Goal: Transaction & Acquisition: Book appointment/travel/reservation

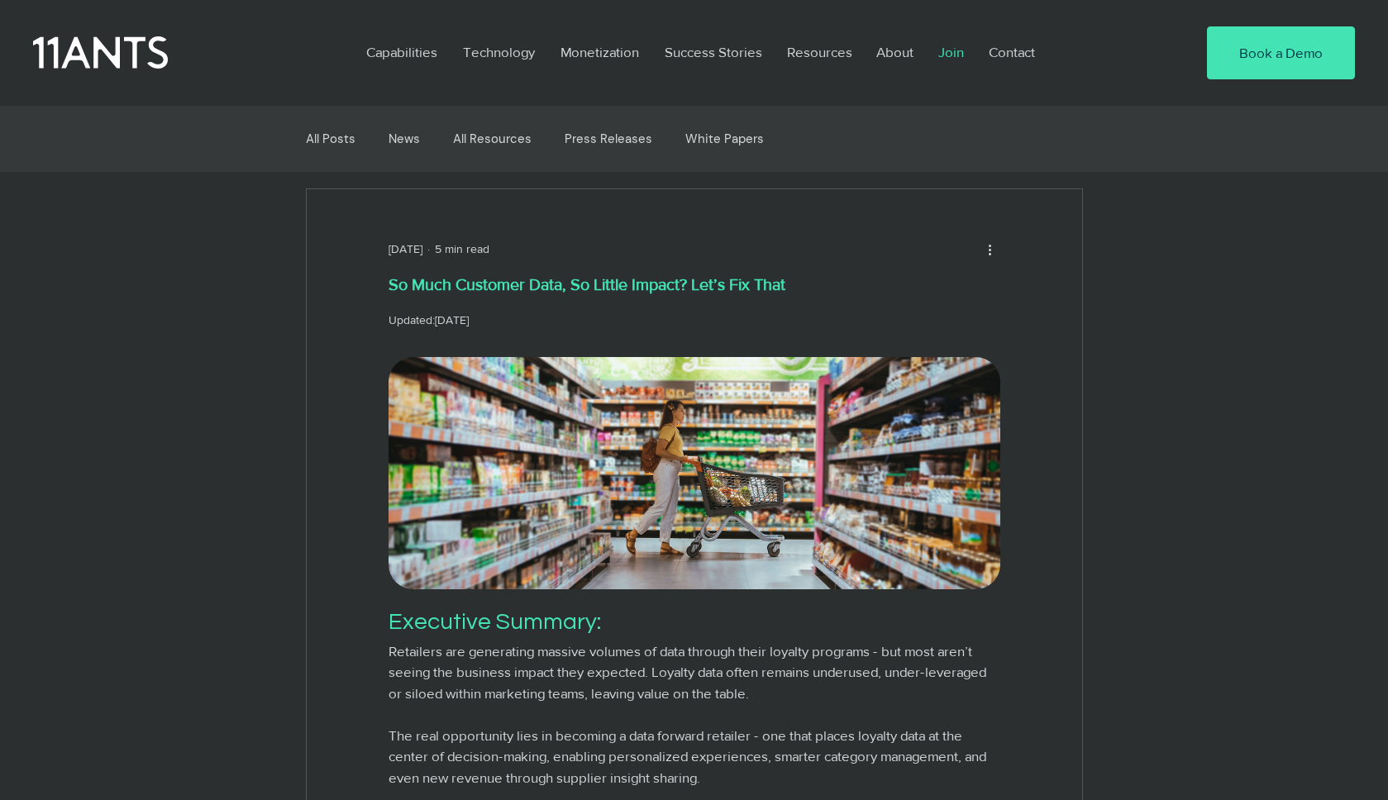
click at [947, 53] on p "Join" at bounding box center [951, 52] width 42 height 38
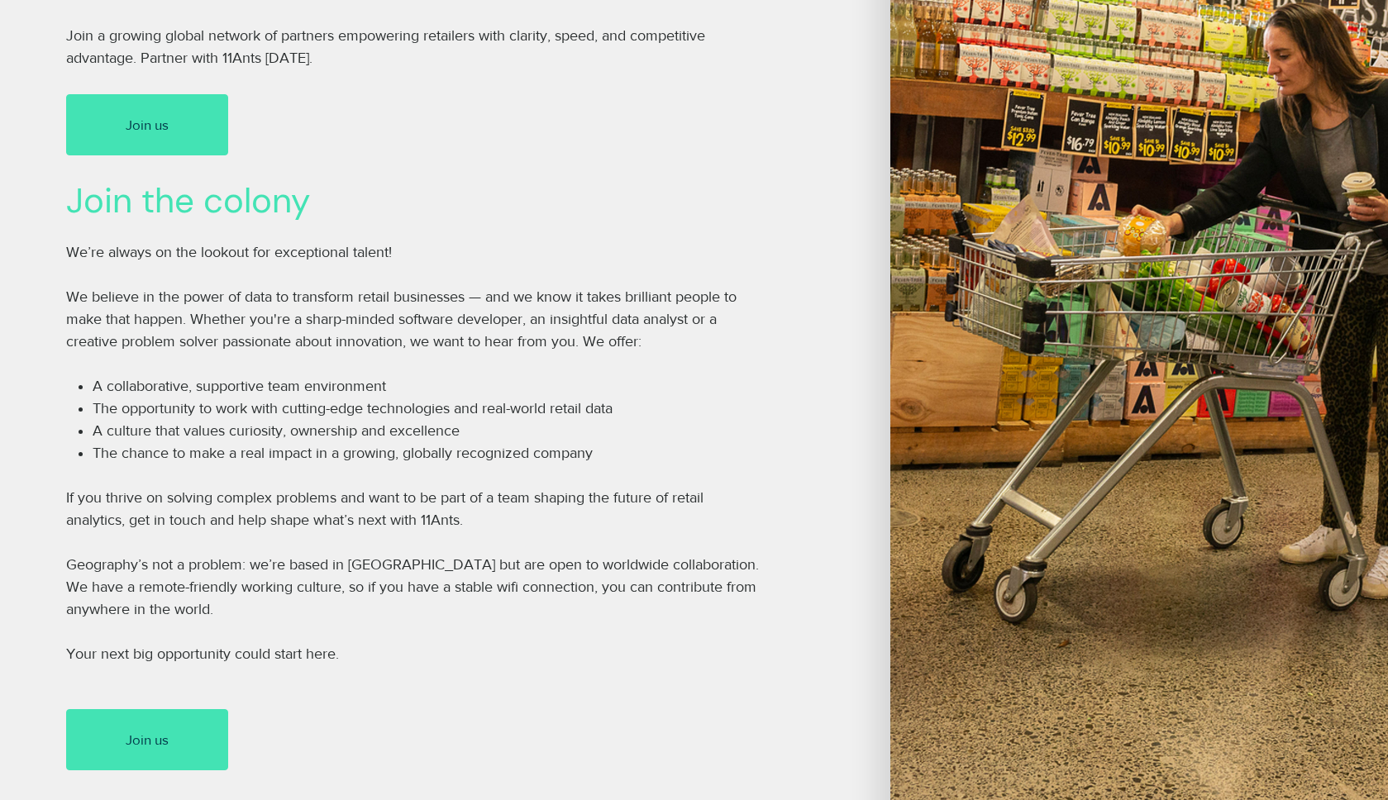
scroll to position [571, 0]
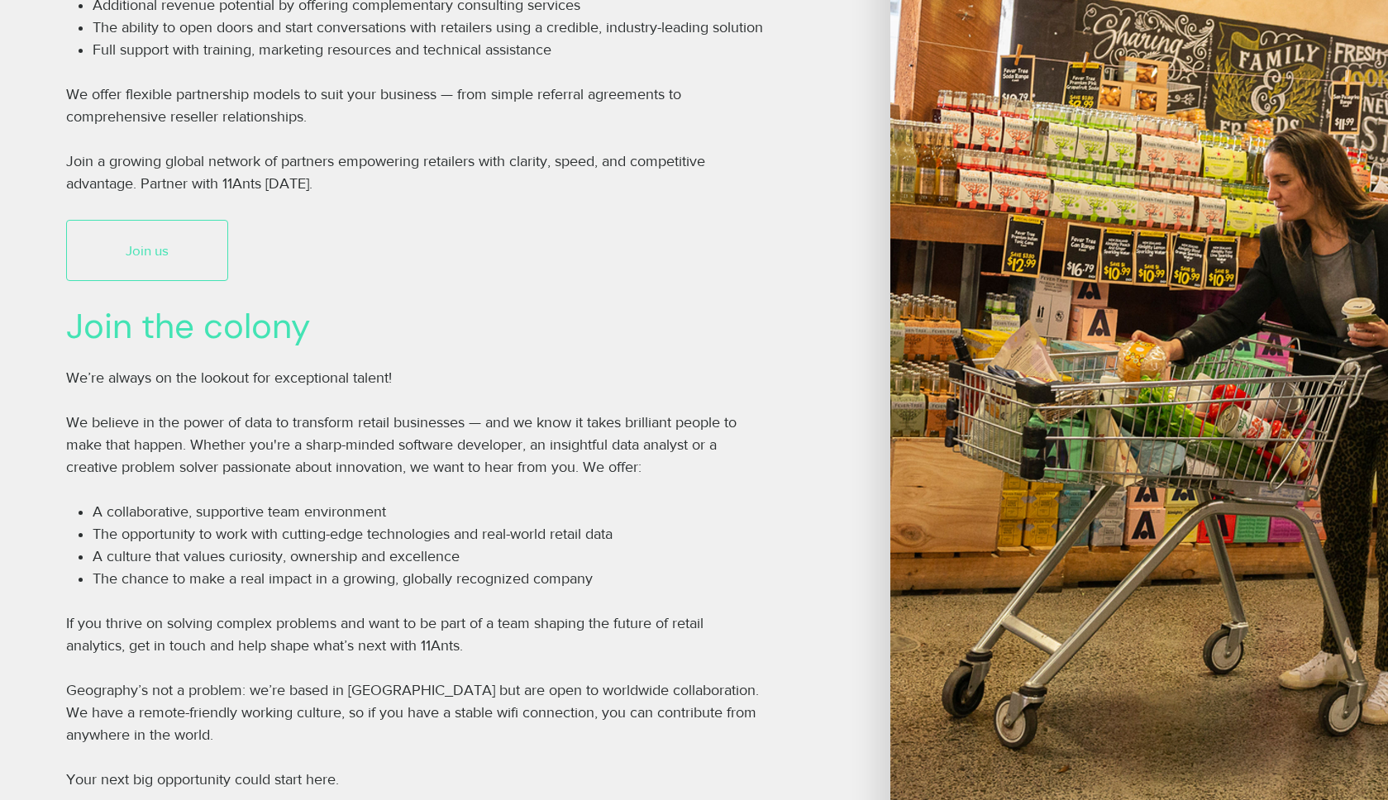
click at [165, 260] on span "Join us" at bounding box center [147, 251] width 43 height 20
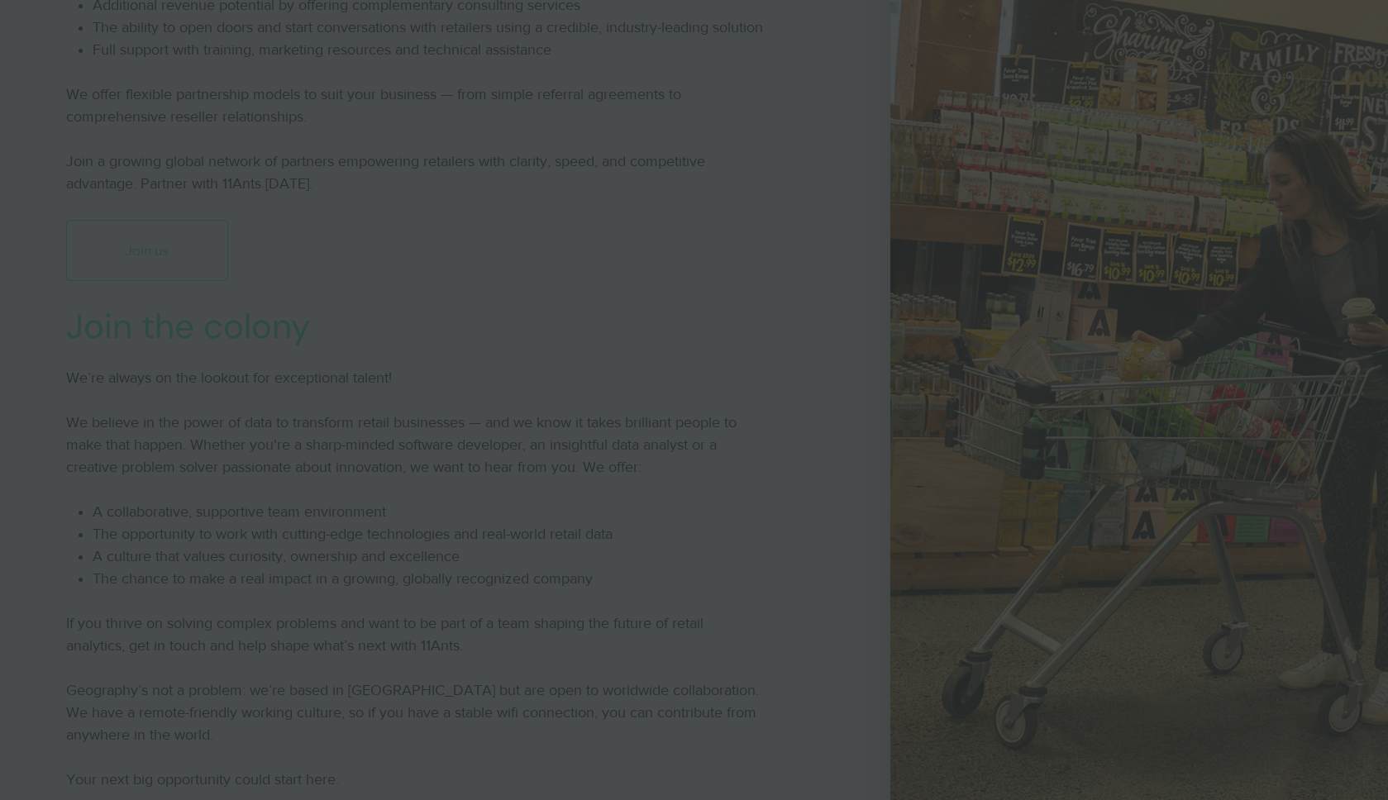
scroll to position [0, 0]
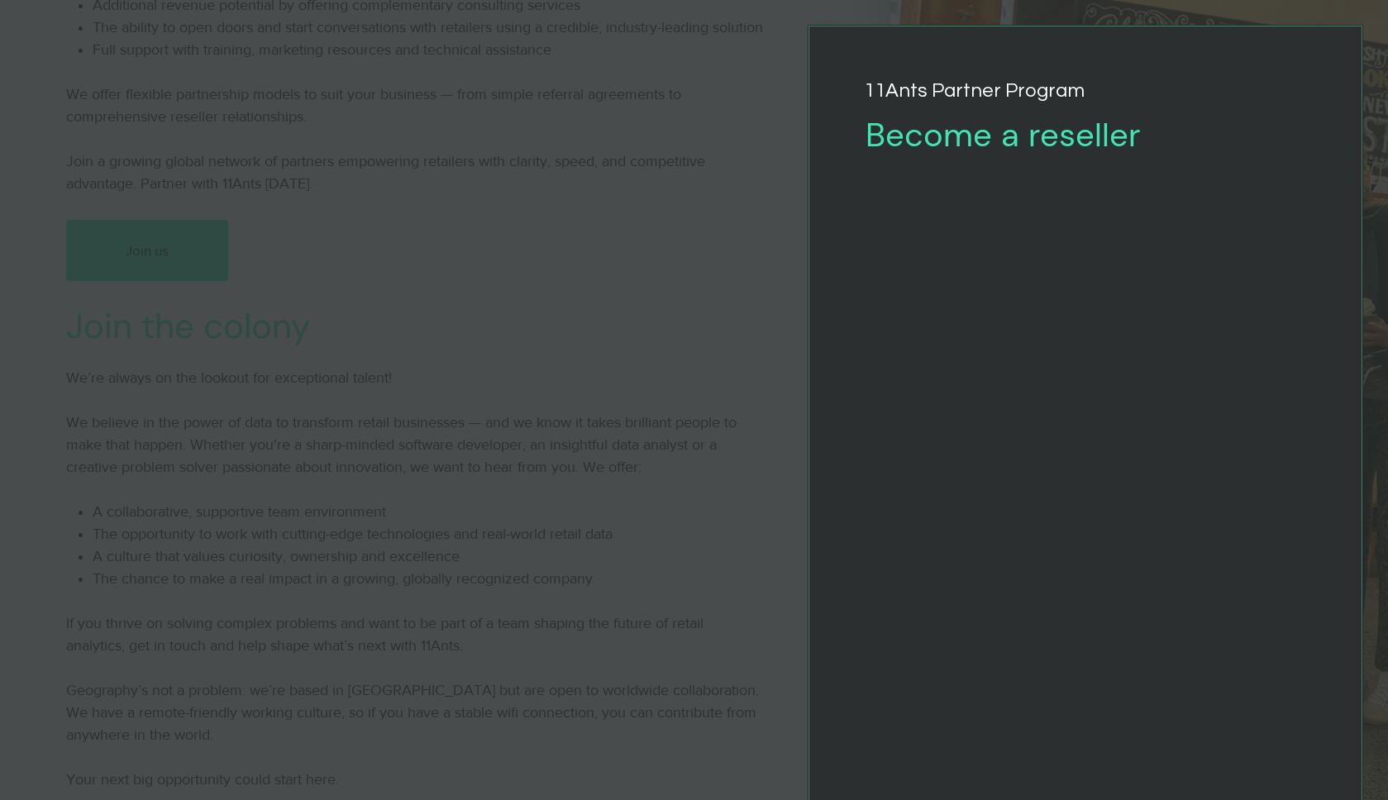
click at [395, 341] on div "Join the 11Ants Partner Program" at bounding box center [694, 400] width 1388 height 800
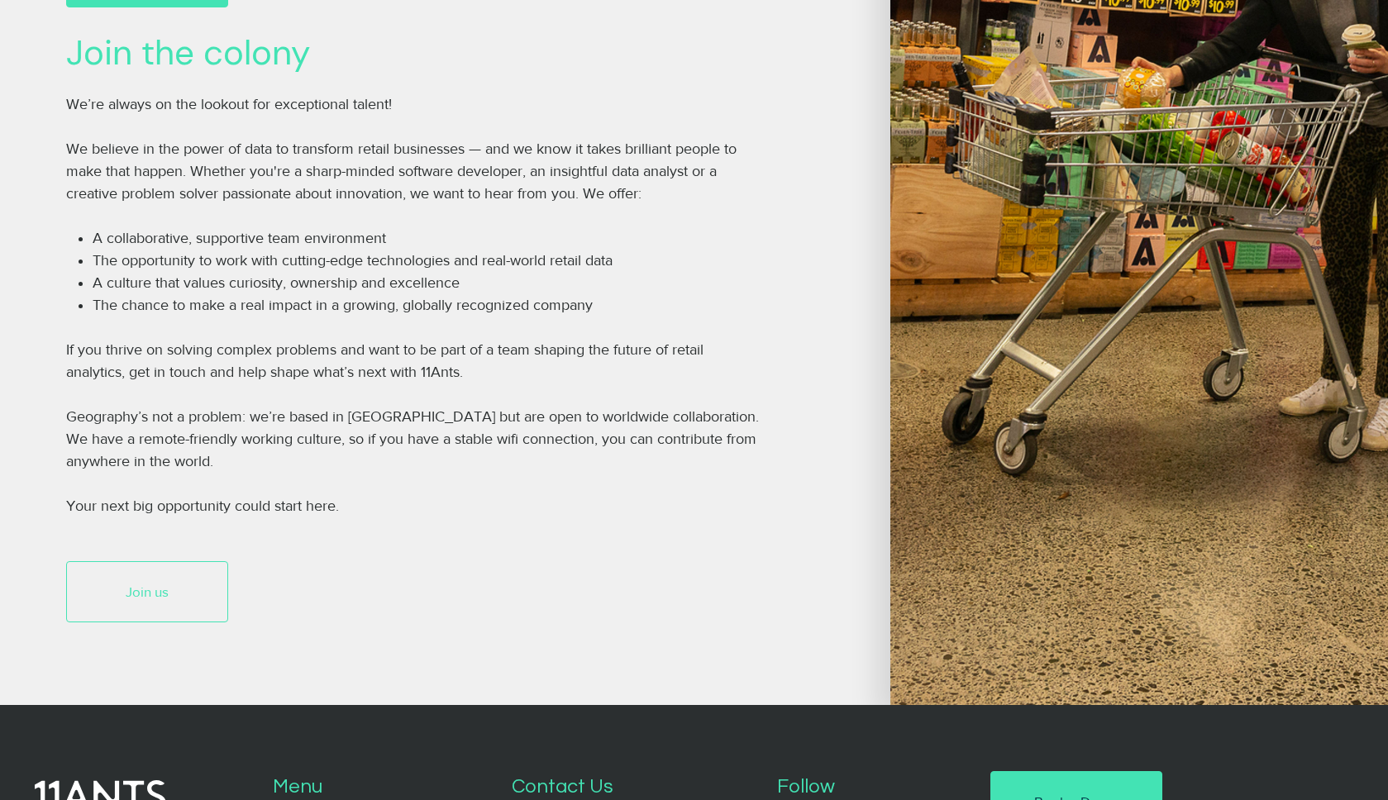
scroll to position [838, 0]
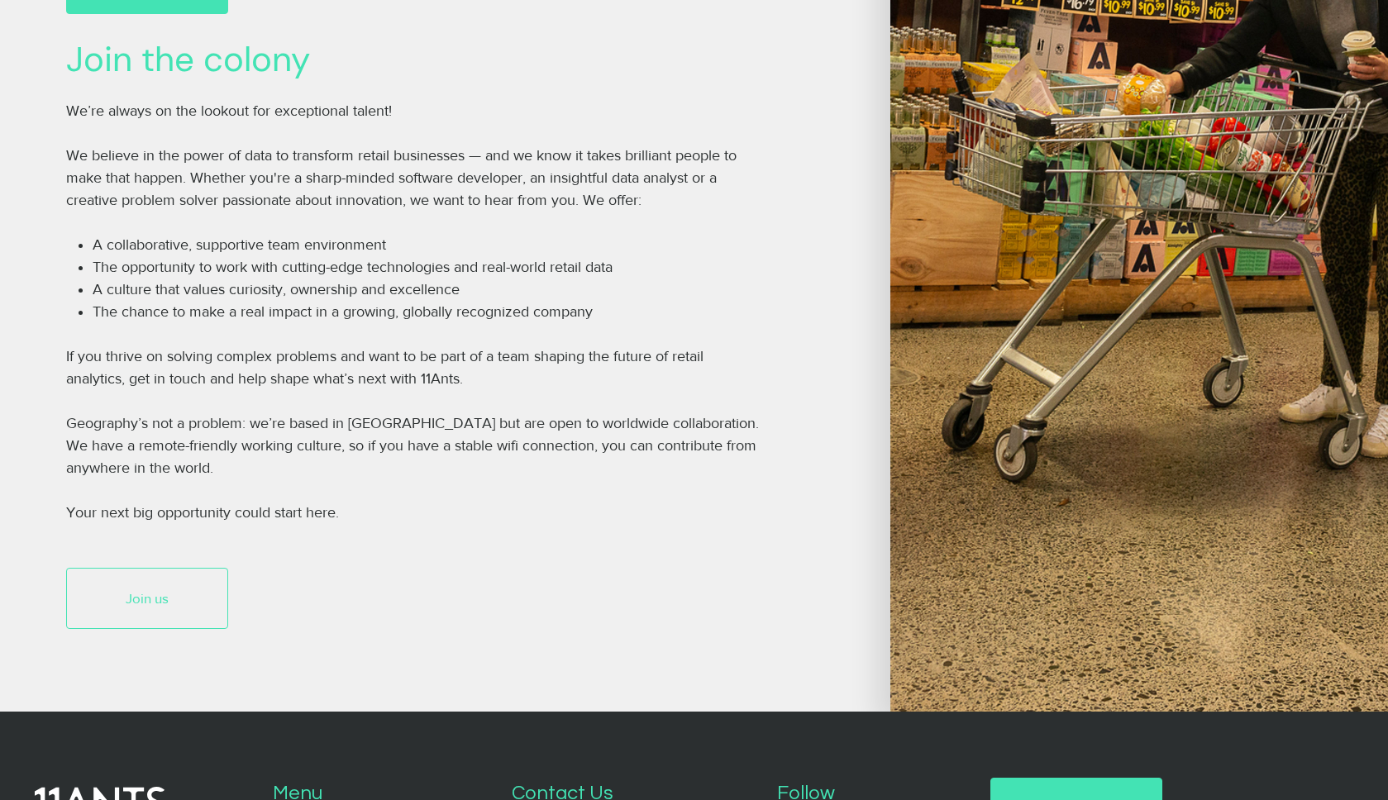
click at [175, 629] on link "Join us" at bounding box center [147, 598] width 162 height 61
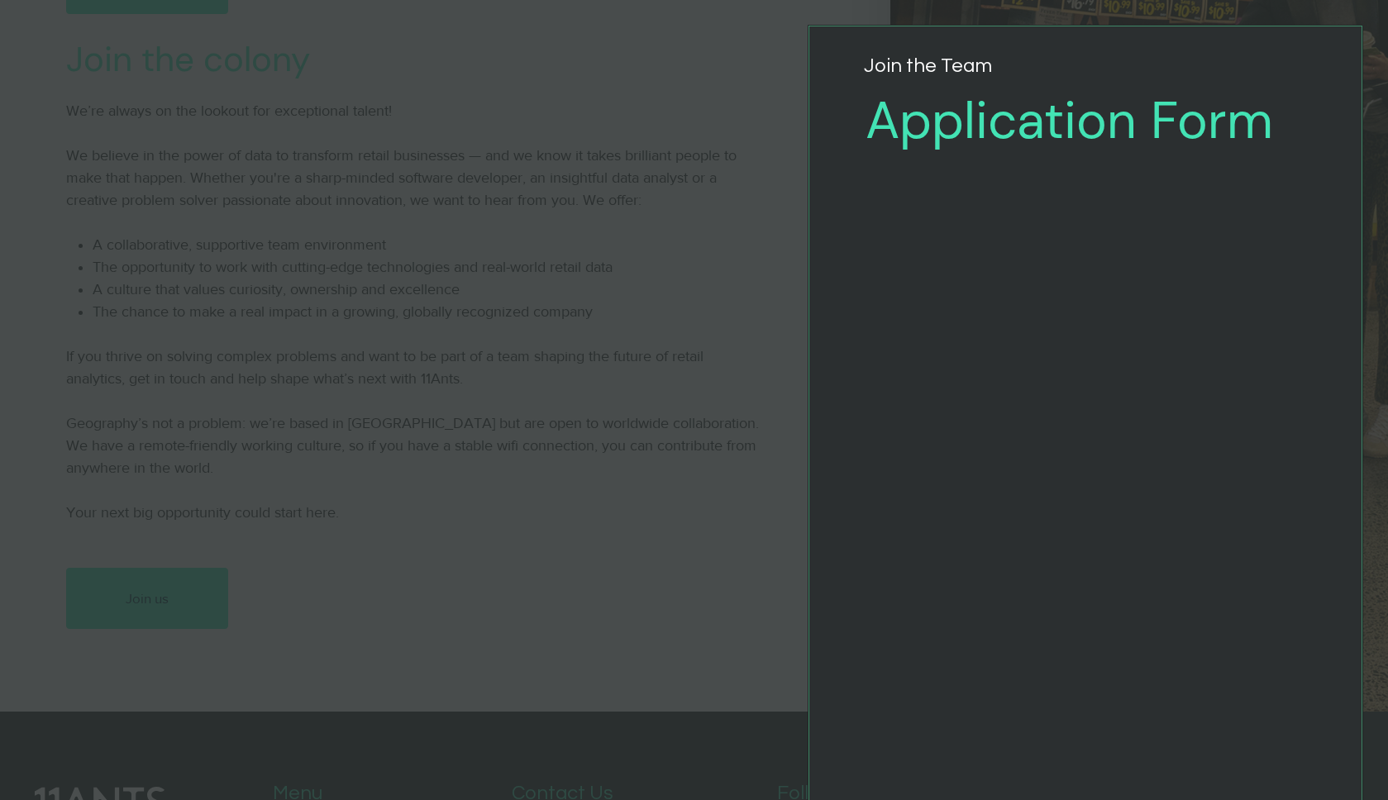
click at [604, 374] on div "Application Form" at bounding box center [694, 400] width 1388 height 800
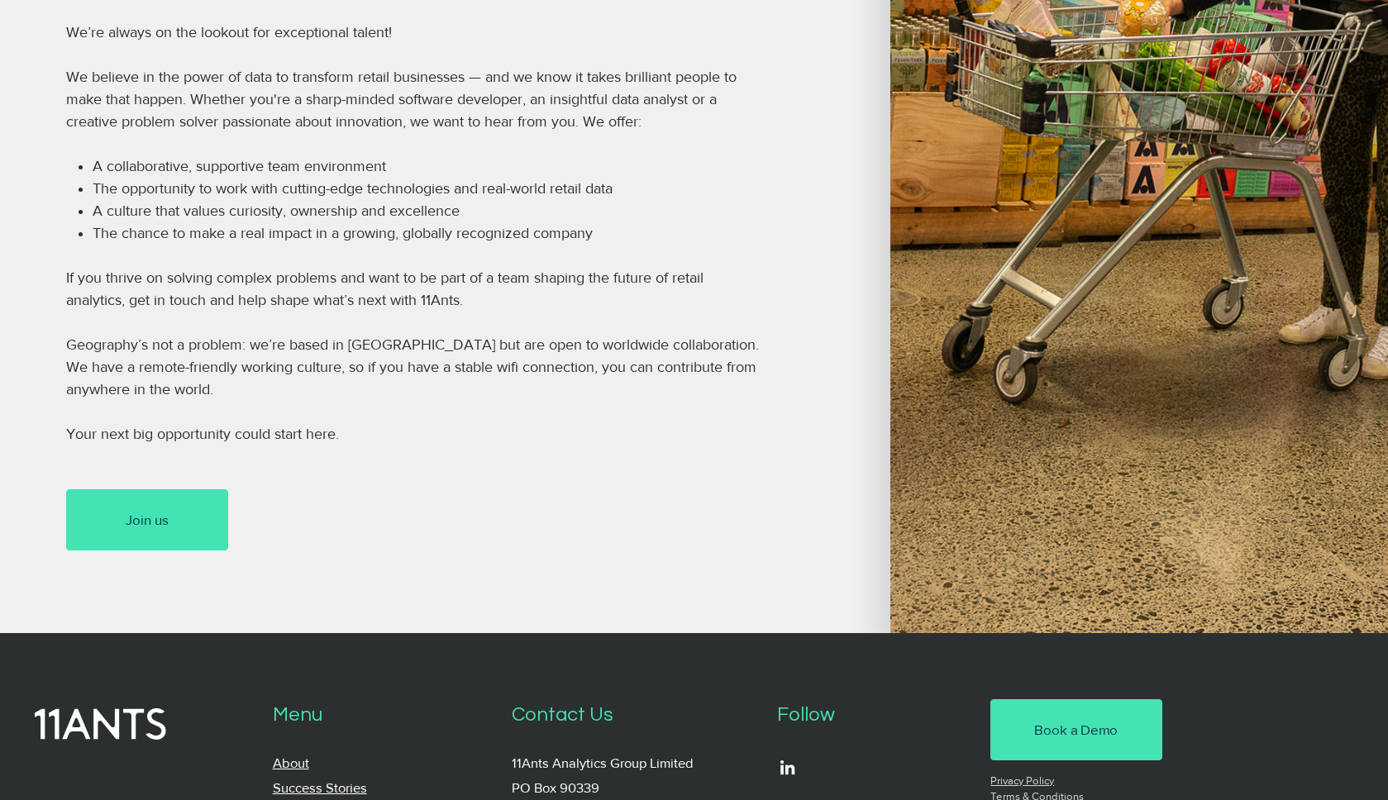
scroll to position [1245, 0]
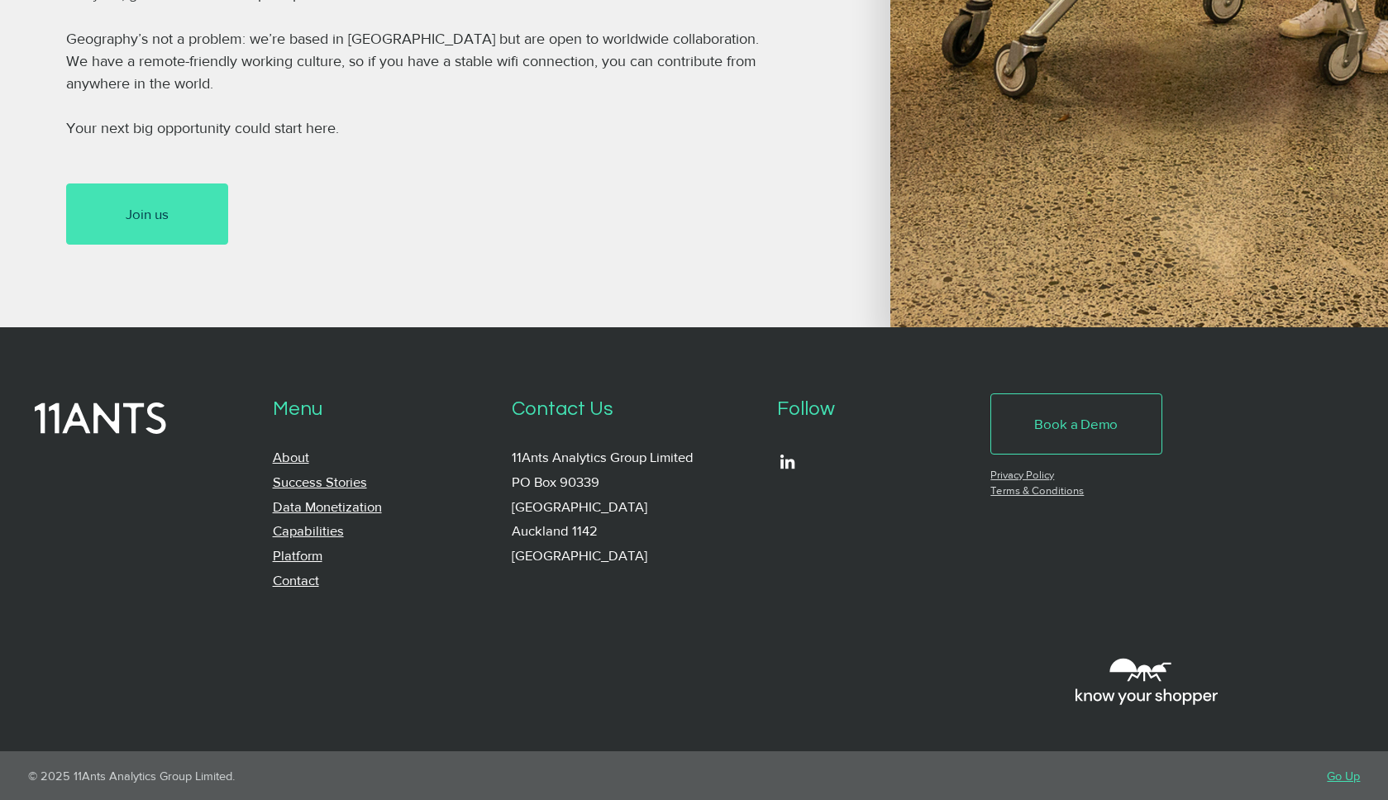
click at [1086, 408] on link "Book a Demo" at bounding box center [1076, 424] width 171 height 61
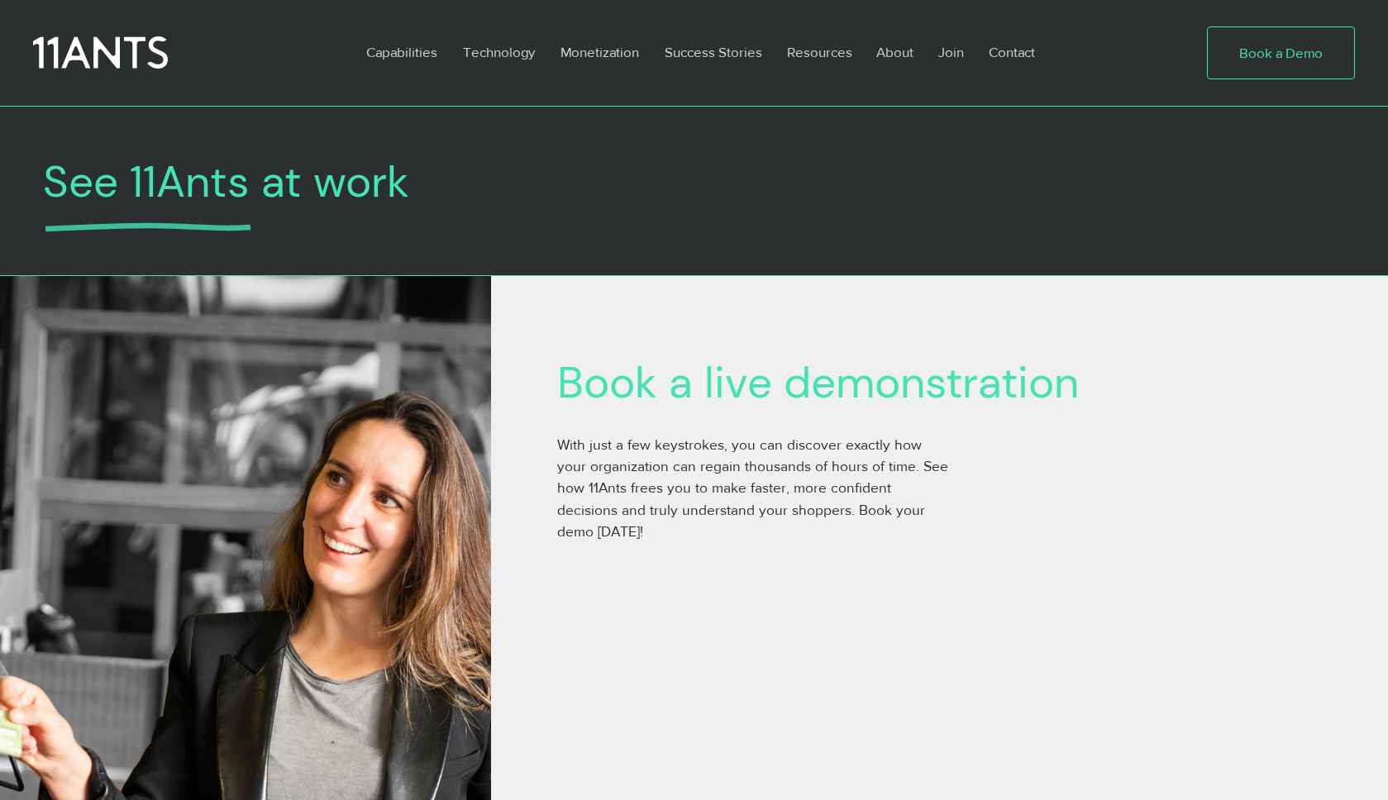
click at [1305, 54] on span "Book a Demo" at bounding box center [1281, 53] width 84 height 20
click at [1010, 52] on p "Contact" at bounding box center [1012, 52] width 63 height 38
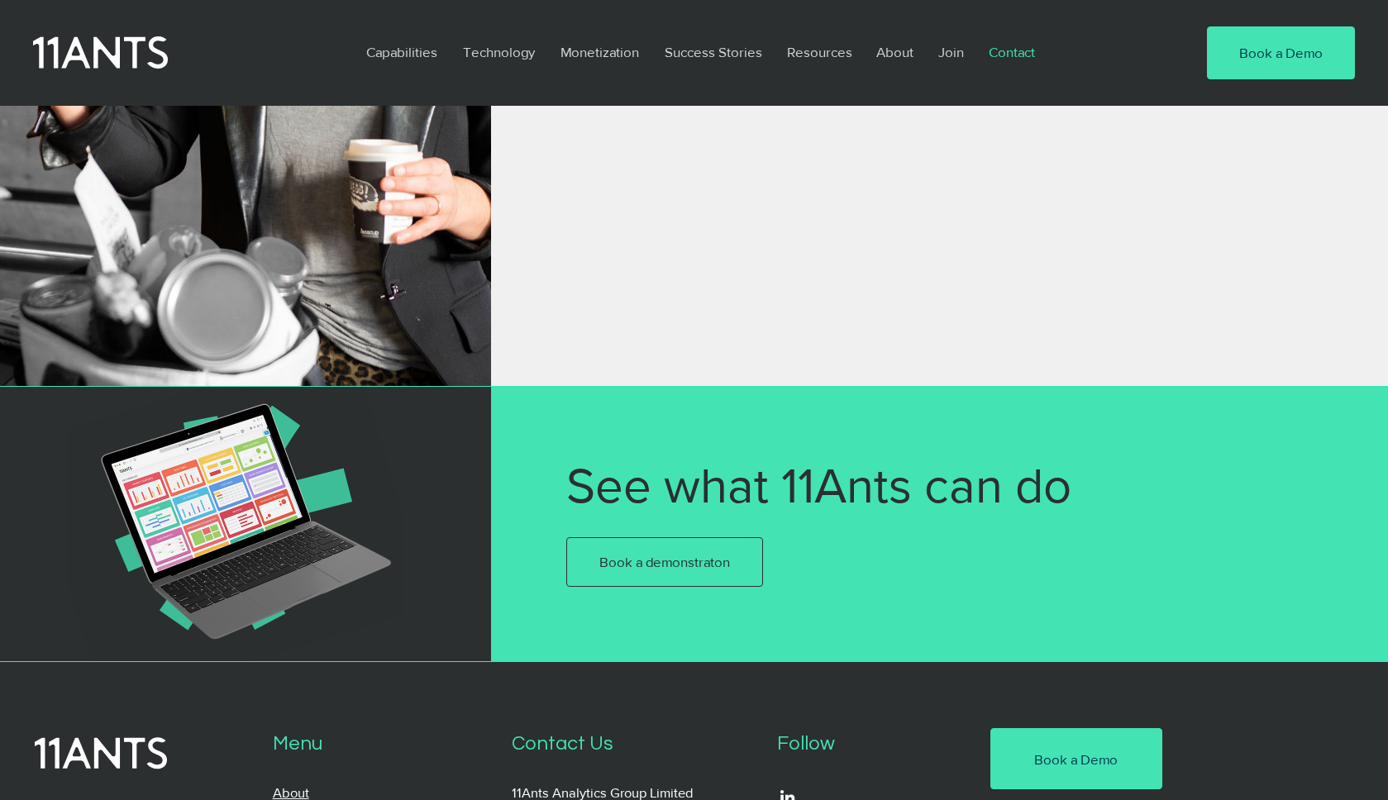
scroll to position [1222, 0]
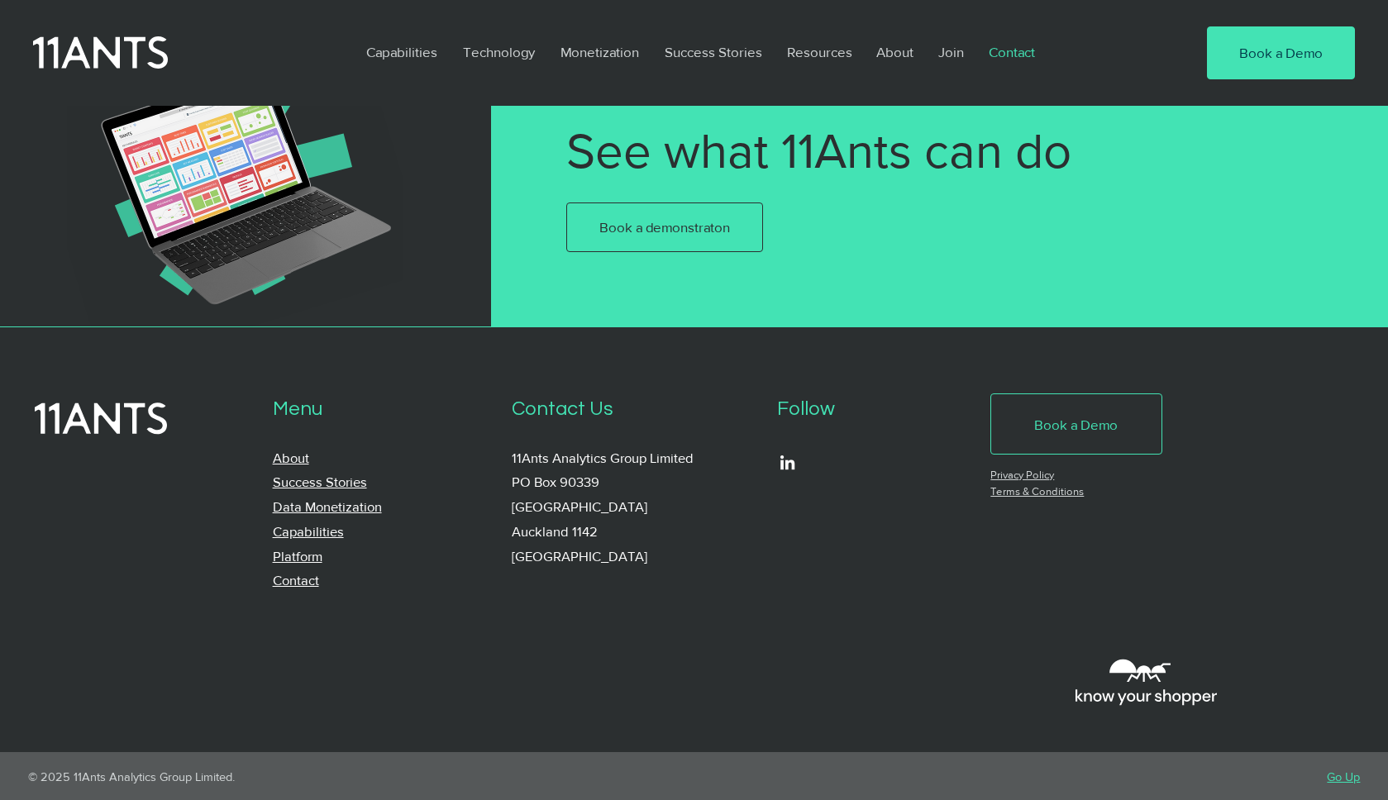
click at [1053, 436] on link "Book a Demo" at bounding box center [1076, 424] width 171 height 61
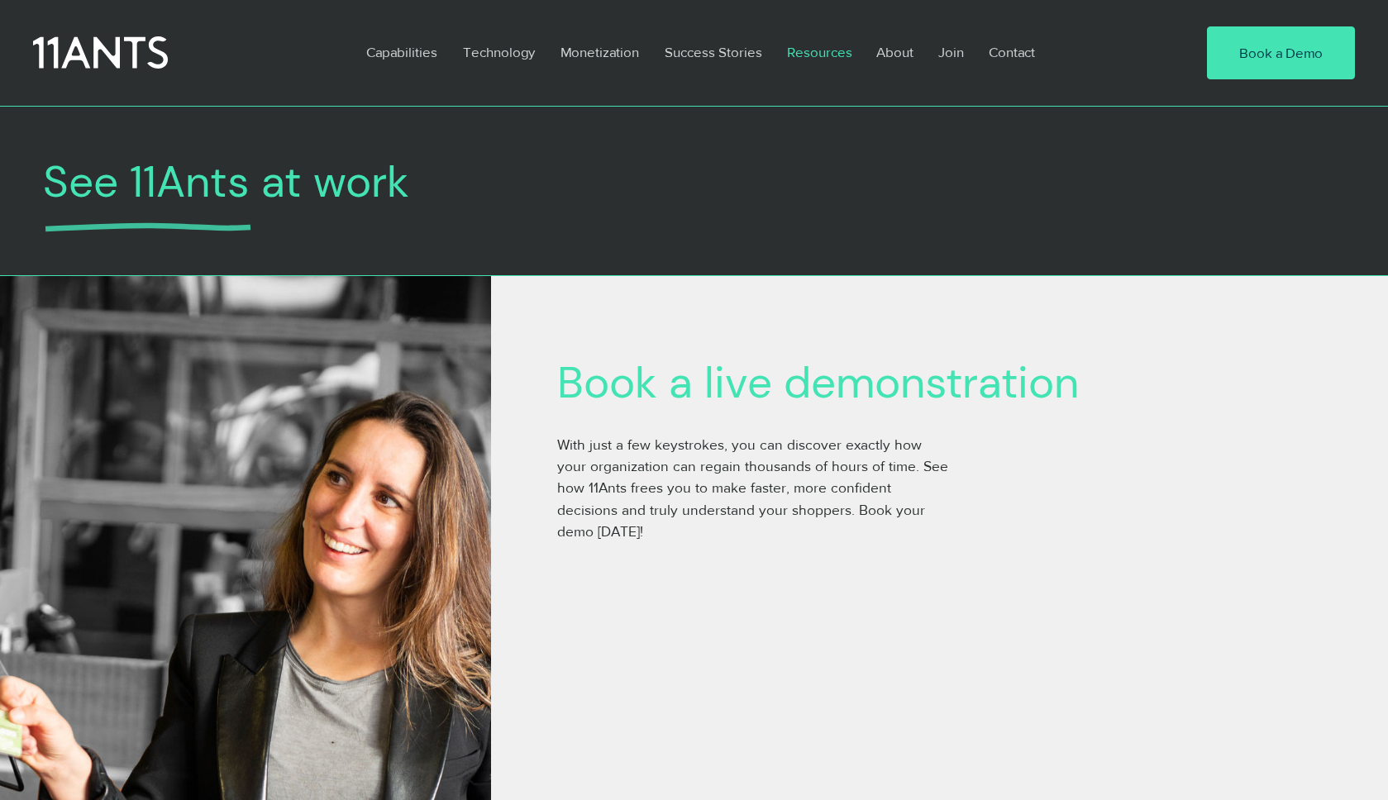
click at [824, 55] on p "Resources" at bounding box center [820, 52] width 82 height 38
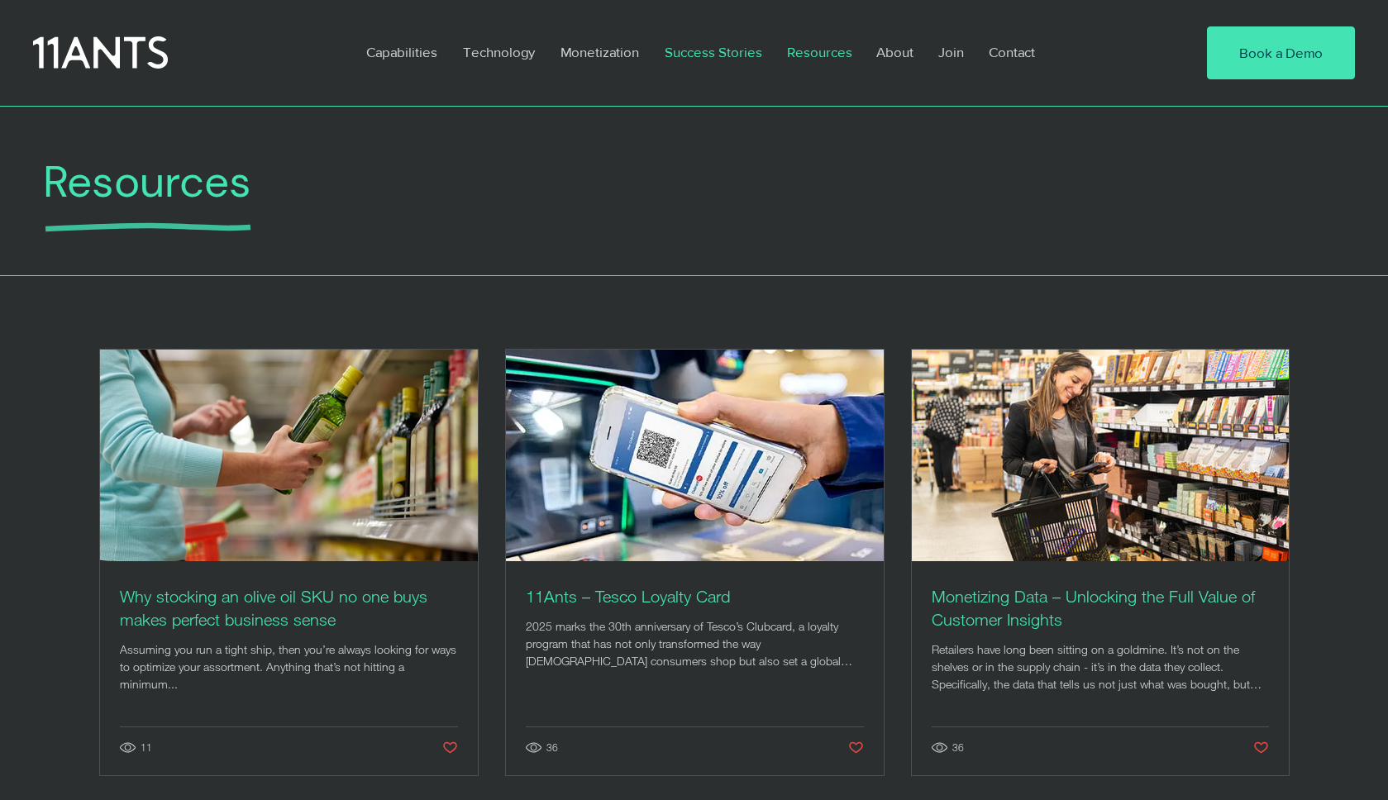
click at [709, 55] on p "Success Stories" at bounding box center [713, 52] width 114 height 38
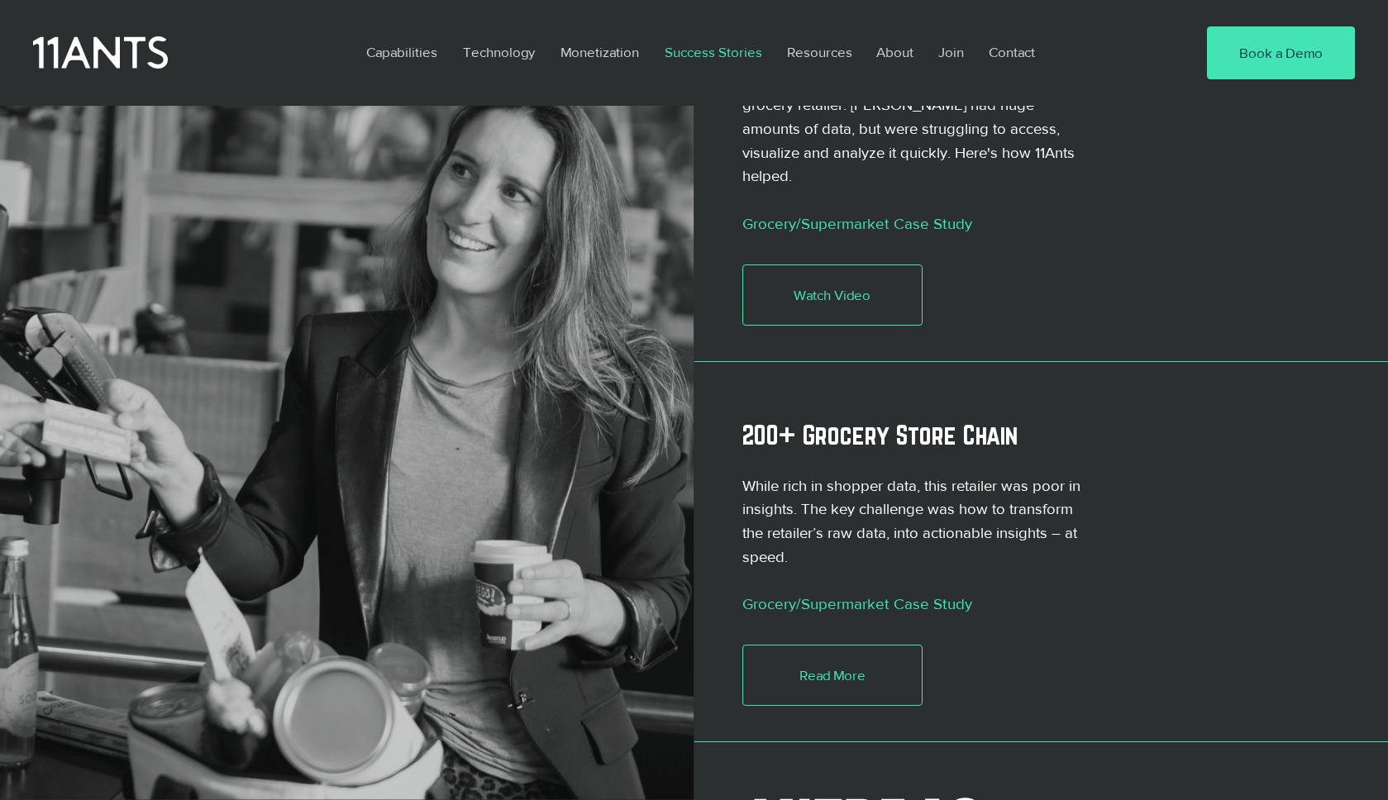
scroll to position [1327, 0]
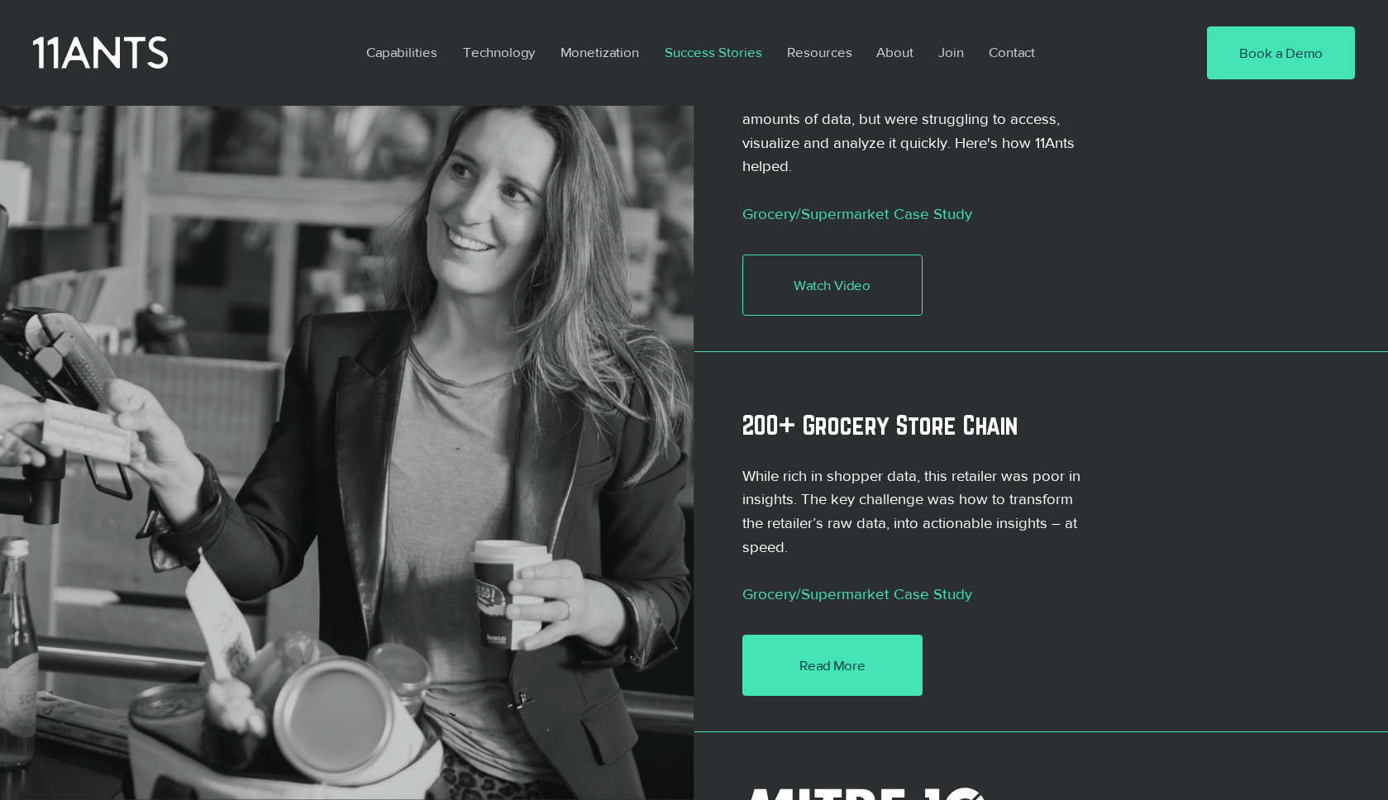
click at [847, 656] on span "Read More" at bounding box center [833, 666] width 66 height 20
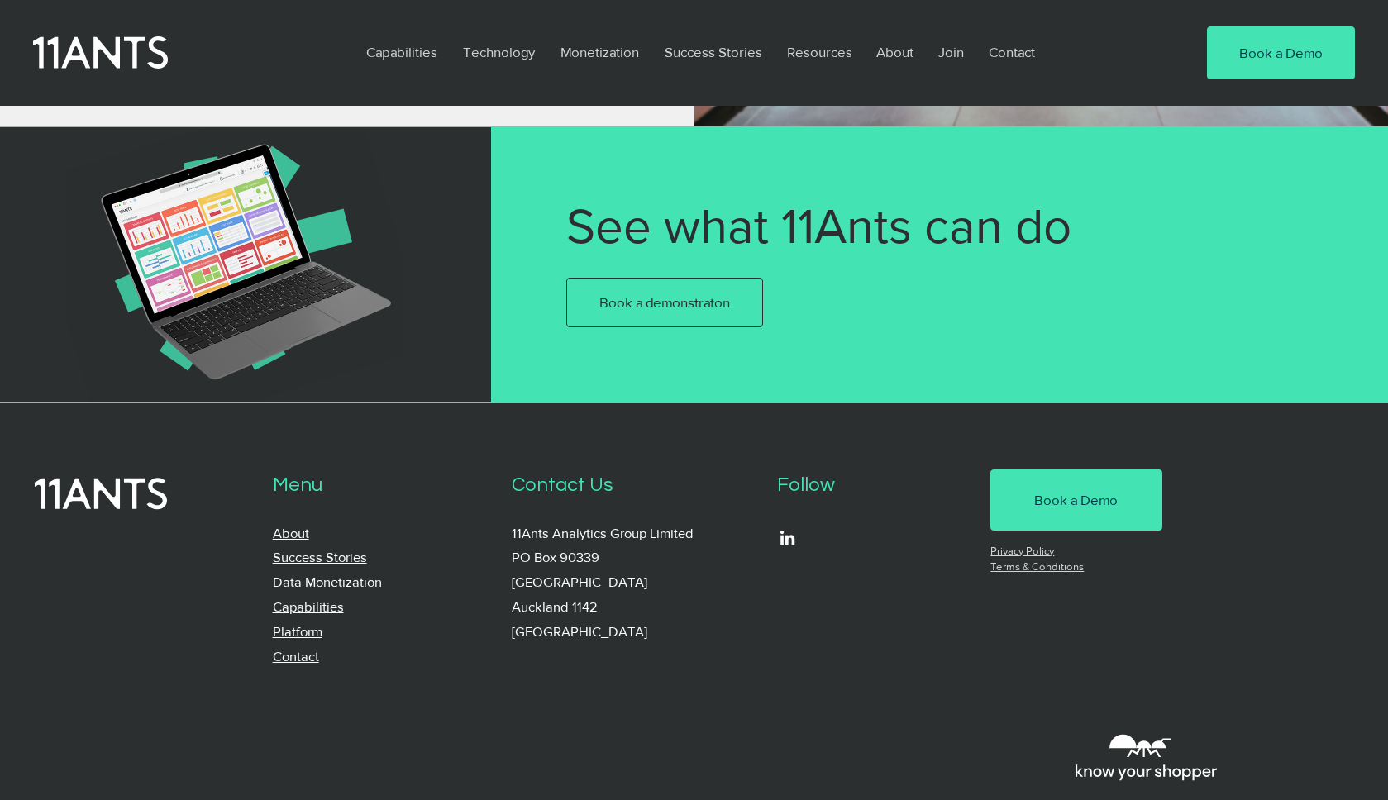
scroll to position [3518, 0]
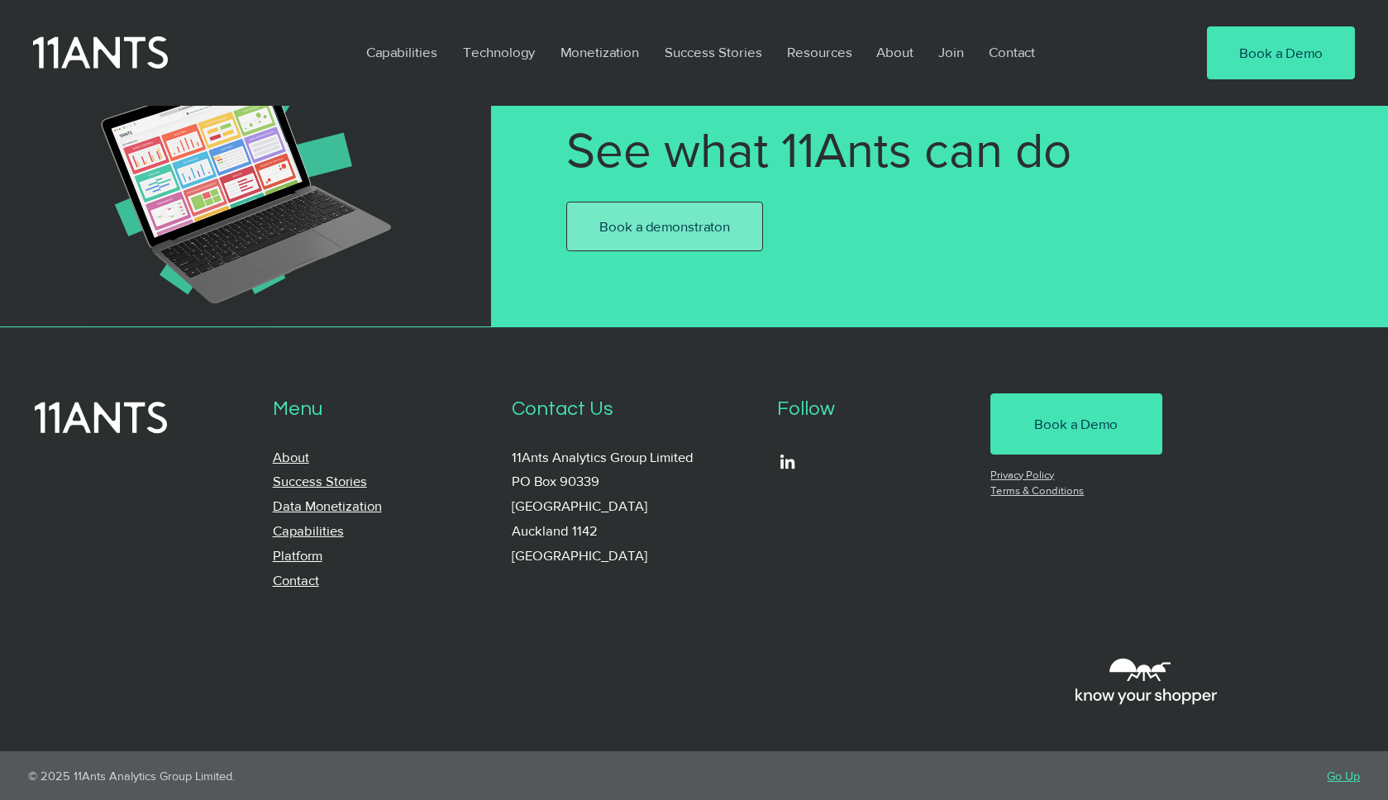
click at [702, 226] on span "Book a demonstraton" at bounding box center [664, 227] width 131 height 20
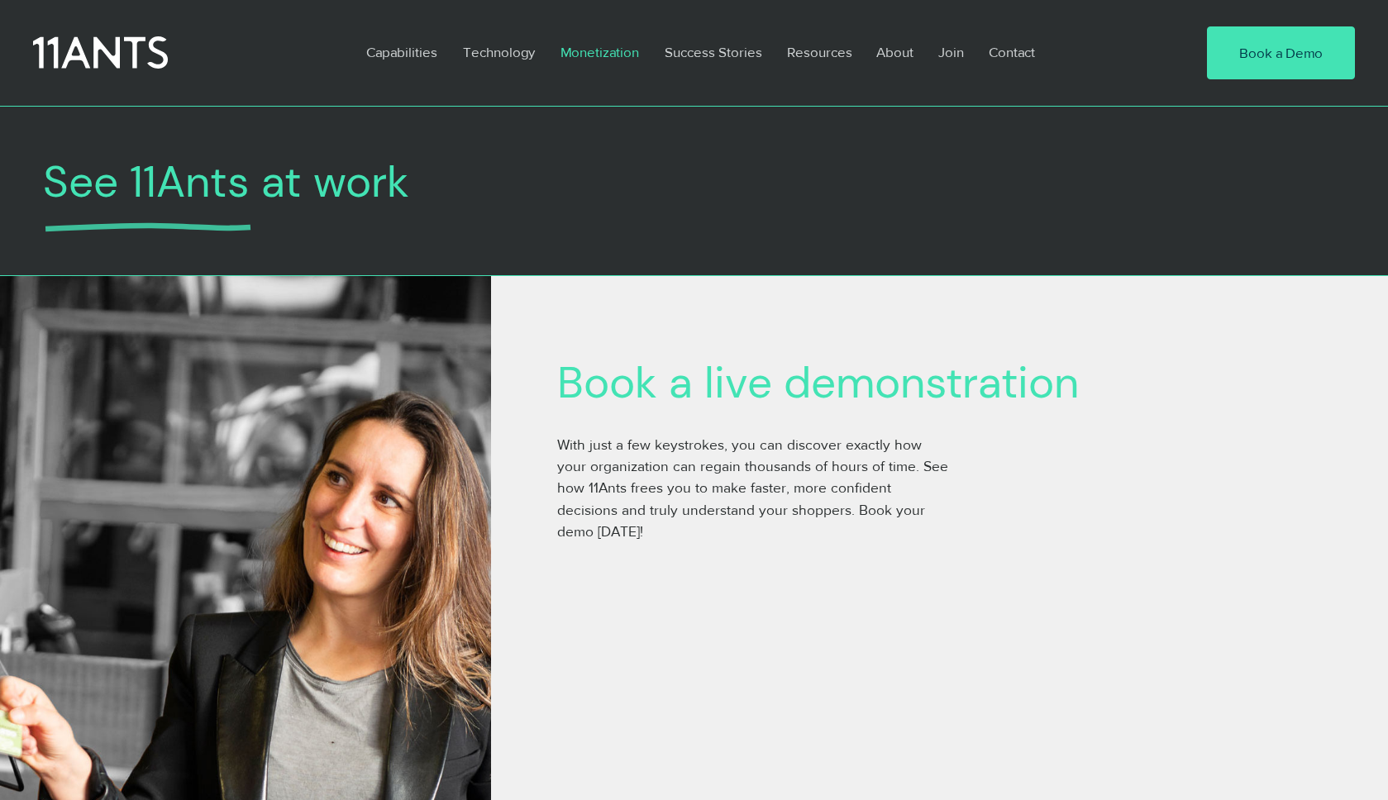
click at [567, 48] on p "Monetization" at bounding box center [599, 52] width 95 height 38
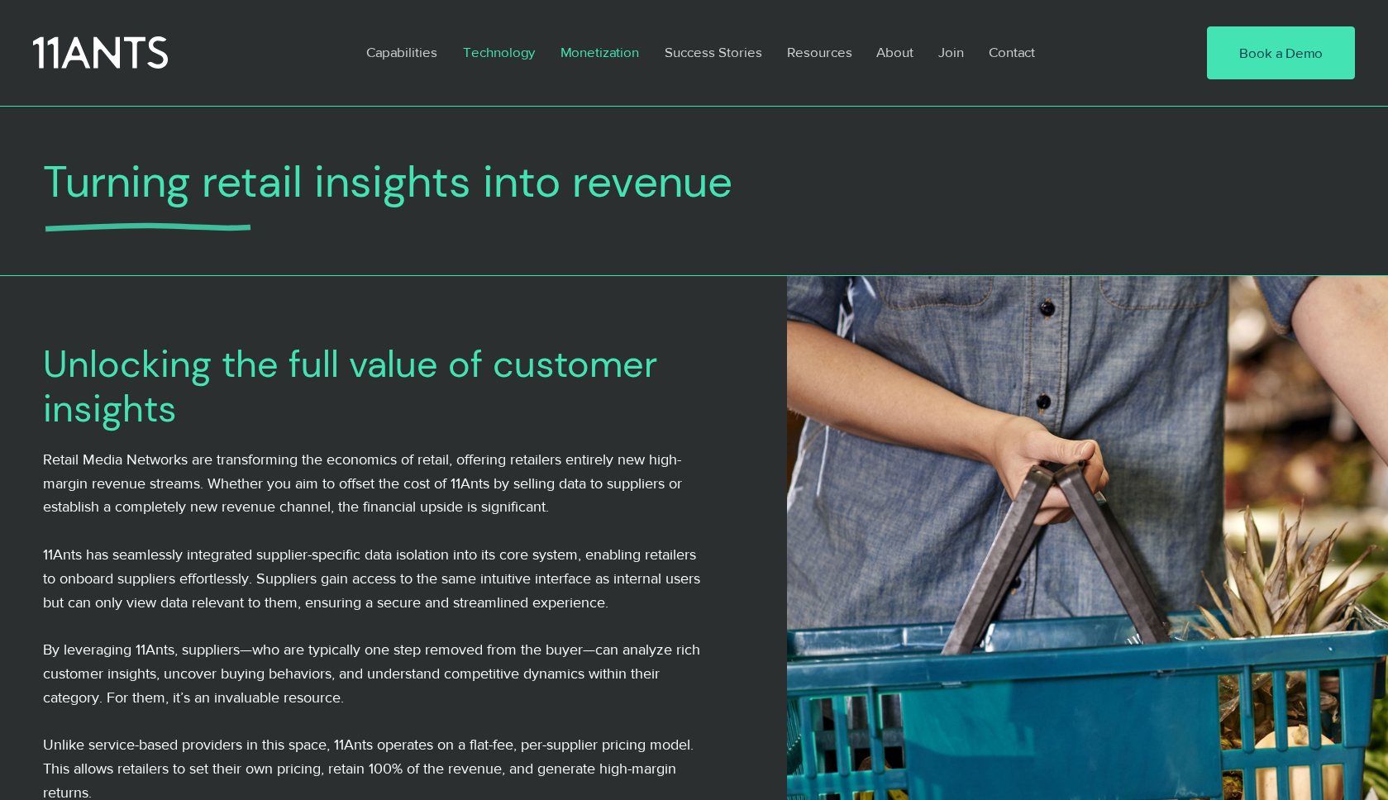
click at [518, 50] on p "Technology" at bounding box center [499, 52] width 88 height 38
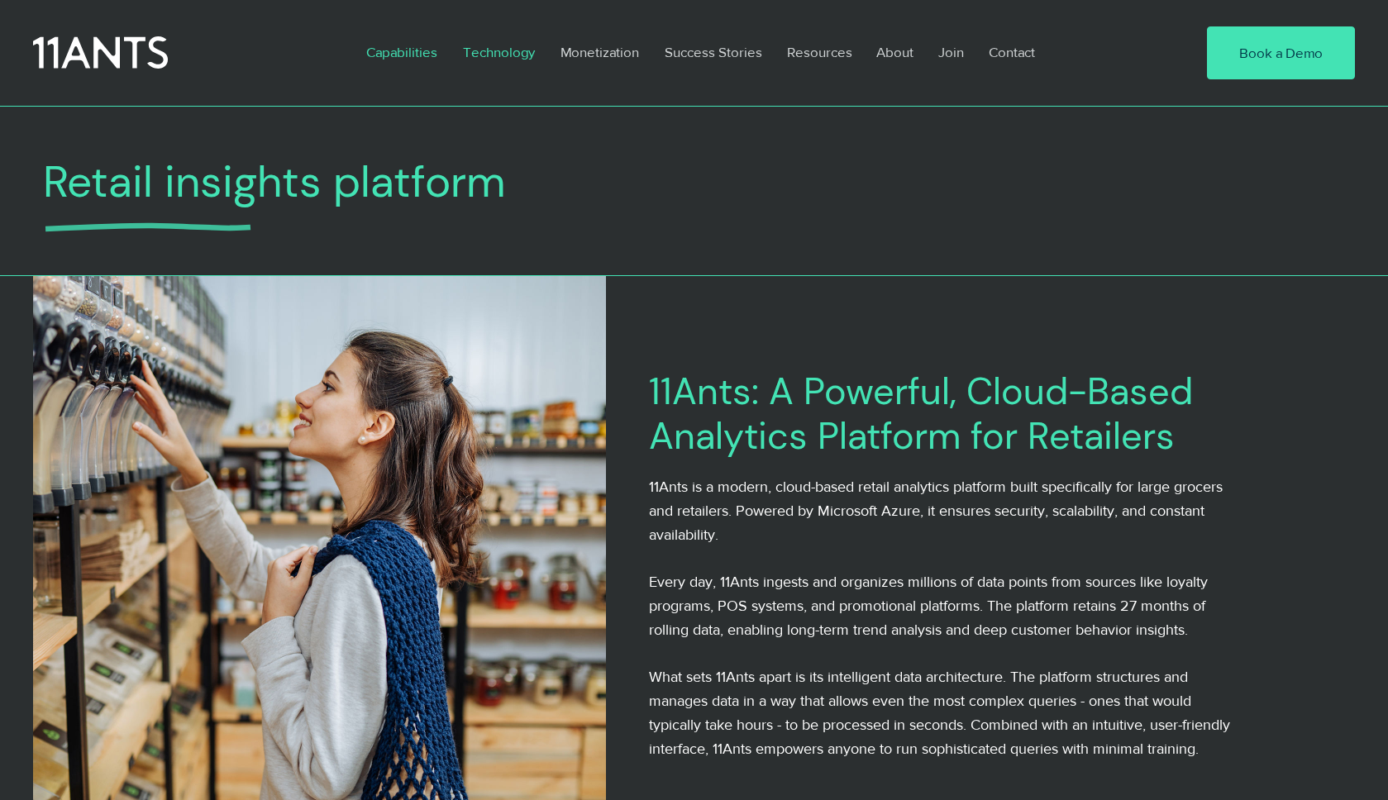
click at [419, 54] on p "Capabilities" at bounding box center [402, 52] width 88 height 38
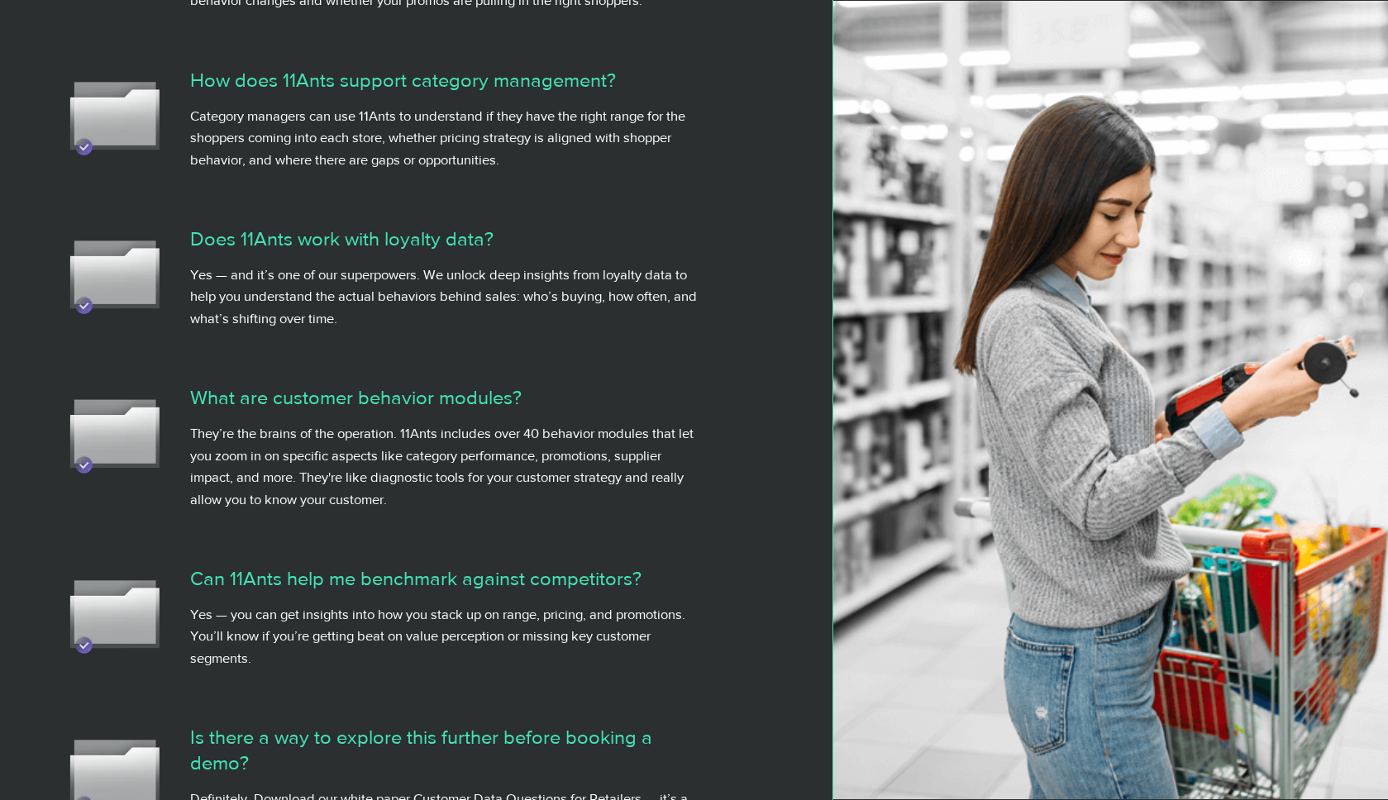
scroll to position [6794, 0]
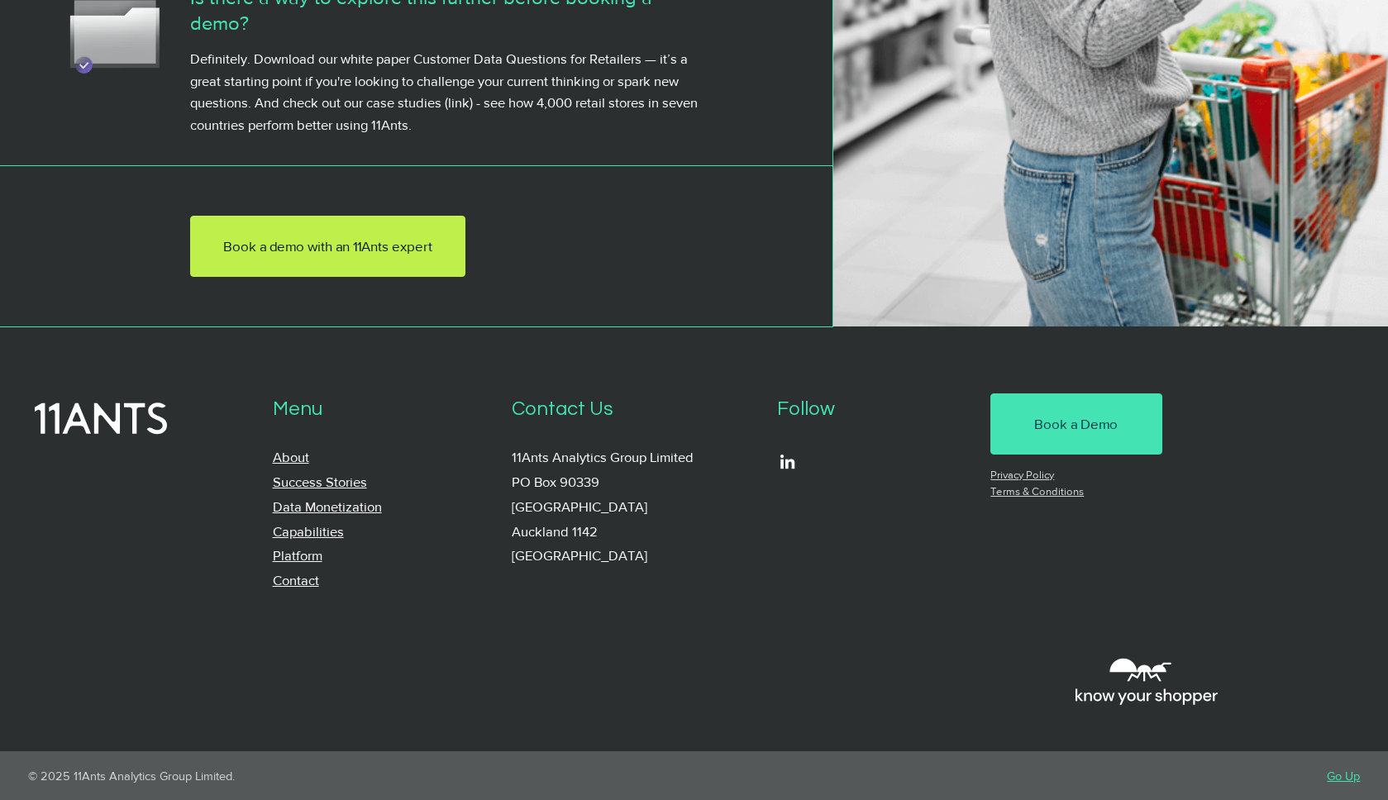
click at [419, 241] on span "Book a demo with an 11Ants expert" at bounding box center [327, 246] width 209 height 20
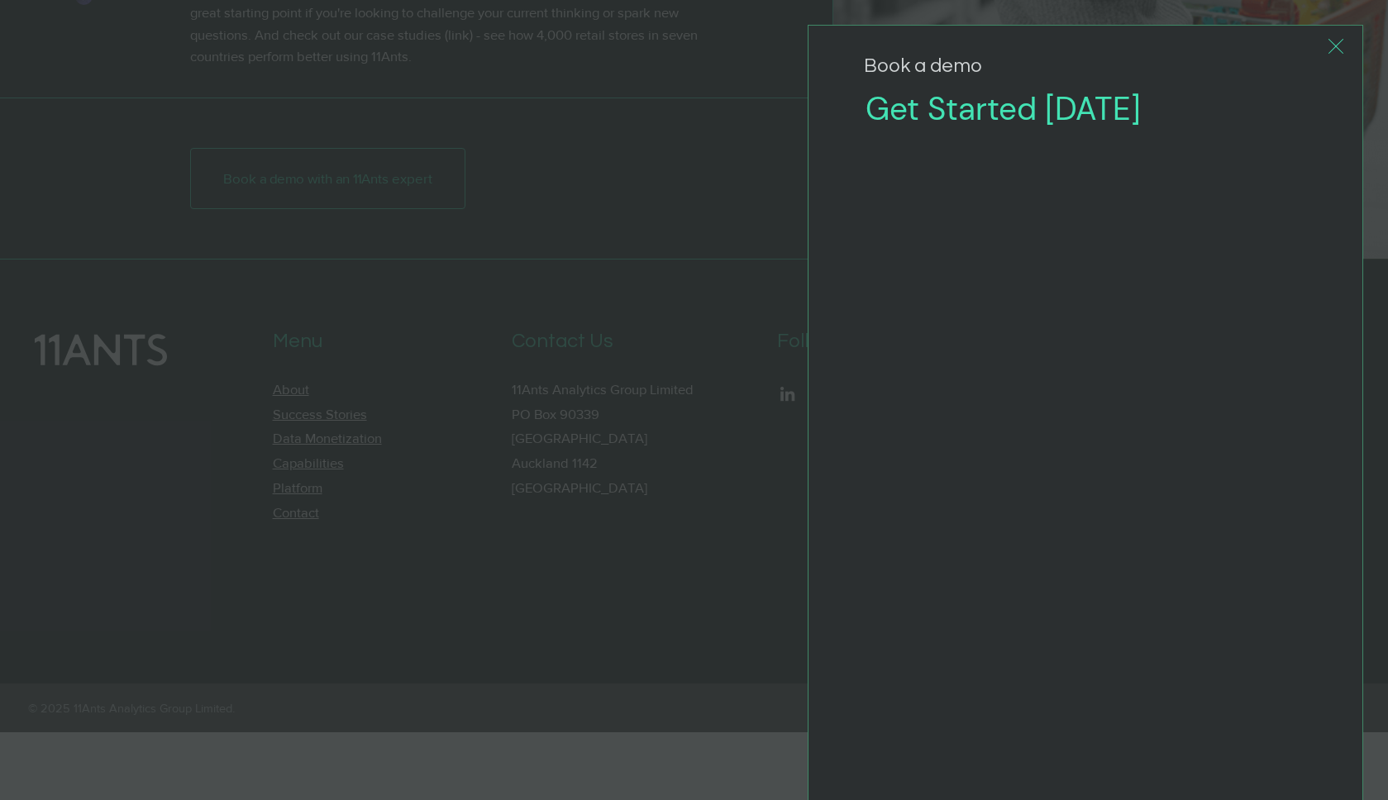
click at [628, 336] on div "Book a Demo" at bounding box center [694, 400] width 1388 height 800
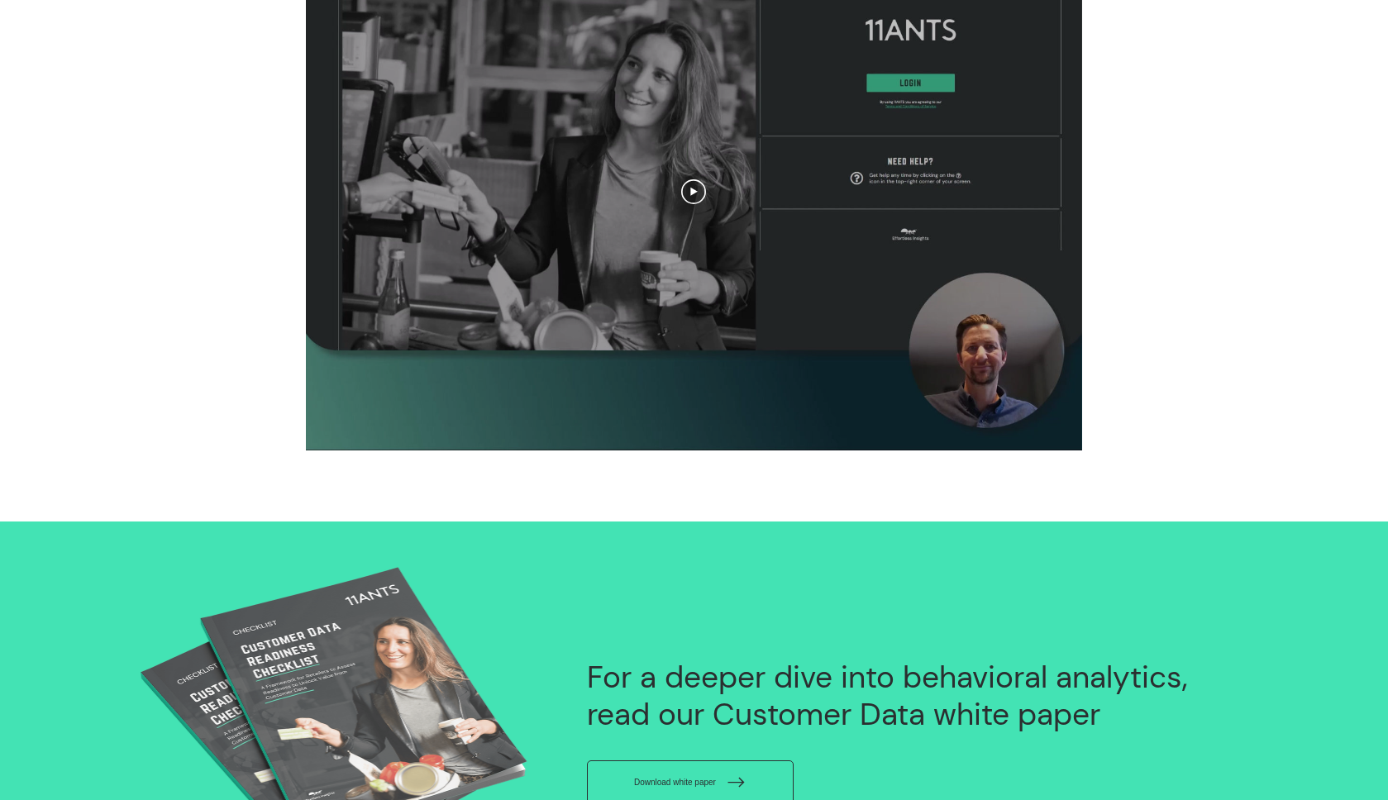
scroll to position [1514, 0]
